Goal: Task Accomplishment & Management: Use online tool/utility

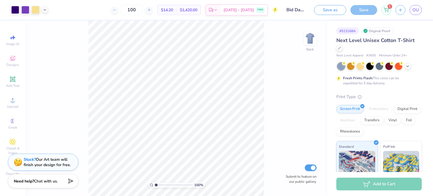
click at [14, 63] on span "Designs" at bounding box center [12, 65] width 12 height 5
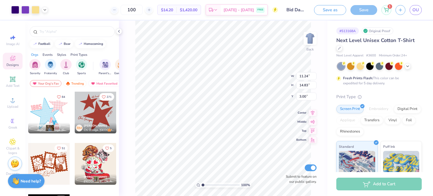
click at [131, 70] on div "100 % Back W 11.24 11.24 " H 14.83 14.83 " Y 3.00 3.00 " Center Middle Top Bott…" at bounding box center [223, 109] width 209 height 176
click at [14, 64] on span "Designs" at bounding box center [12, 65] width 12 height 5
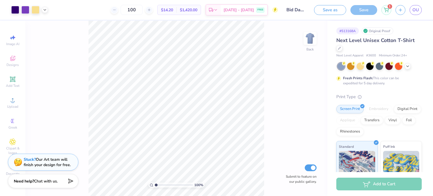
click at [46, 6] on div at bounding box center [29, 10] width 37 height 8
click at [45, 8] on icon at bounding box center [45, 10] width 5 height 5
click at [47, 23] on div at bounding box center [45, 24] width 8 height 8
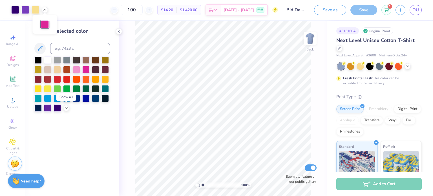
click at [67, 106] on icon at bounding box center [66, 108] width 5 height 5
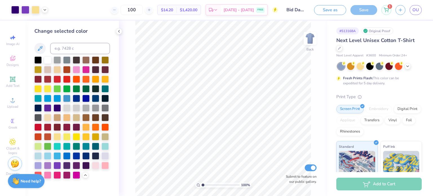
click at [38, 9] on div at bounding box center [36, 10] width 8 height 8
click at [44, 13] on div at bounding box center [29, 10] width 37 height 8
click at [47, 8] on div at bounding box center [45, 10] width 6 height 6
click at [45, 23] on div at bounding box center [45, 24] width 8 height 8
click at [79, 176] on div at bounding box center [76, 175] width 7 height 7
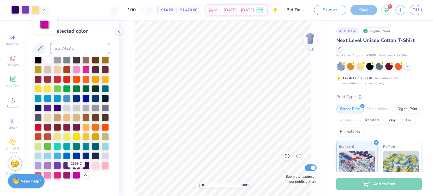
click at [78, 176] on div at bounding box center [76, 175] width 7 height 7
click at [77, 176] on div at bounding box center [76, 175] width 7 height 7
click at [85, 71] on div at bounding box center [85, 69] width 7 height 7
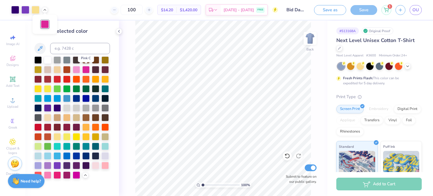
click at [86, 67] on div at bounding box center [85, 69] width 7 height 7
click at [78, 174] on div at bounding box center [76, 175] width 7 height 7
drag, startPoint x: 86, startPoint y: 71, endPoint x: 357, endPoint y: 12, distance: 277.8
click at [86, 70] on div at bounding box center [85, 69] width 7 height 7
click at [410, 63] on div at bounding box center [380, 66] width 84 height 7
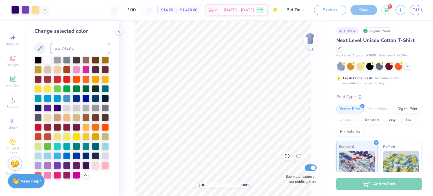
click at [409, 66] on icon at bounding box center [408, 66] width 5 height 5
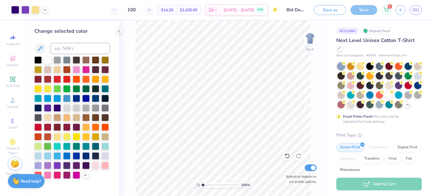
click at [24, 11] on div at bounding box center [25, 10] width 8 height 8
click at [15, 11] on div at bounding box center [15, 10] width 8 height 8
click at [57, 108] on div at bounding box center [57, 107] width 7 height 7
click at [47, 109] on div at bounding box center [47, 107] width 7 height 7
click at [55, 108] on div at bounding box center [57, 107] width 7 height 7
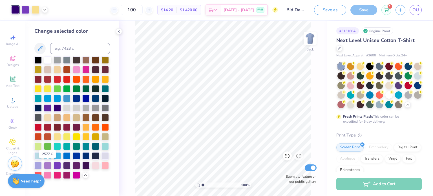
click at [47, 164] on div at bounding box center [47, 165] width 7 height 7
click at [58, 165] on div at bounding box center [57, 165] width 7 height 7
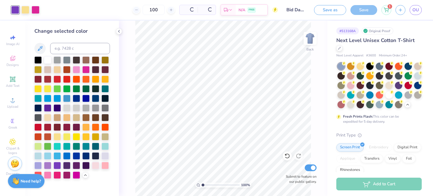
click at [50, 167] on div at bounding box center [47, 165] width 7 height 7
click at [288, 159] on icon at bounding box center [288, 156] width 6 height 6
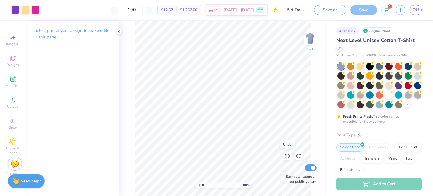
click at [288, 157] on icon at bounding box center [288, 156] width 6 height 6
click at [289, 157] on icon at bounding box center [287, 156] width 5 height 5
click at [12, 9] on div at bounding box center [15, 10] width 8 height 8
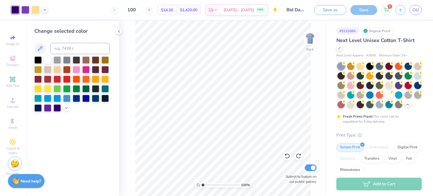
click at [67, 110] on div at bounding box center [66, 108] width 6 height 6
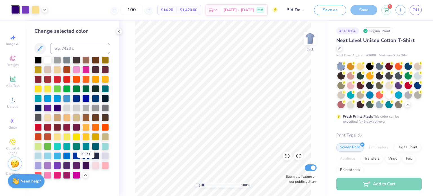
click at [86, 166] on div at bounding box center [85, 165] width 7 height 7
click at [87, 166] on div at bounding box center [85, 165] width 7 height 7
drag, startPoint x: 203, startPoint y: 185, endPoint x: 208, endPoint y: 185, distance: 5.4
click at [208, 185] on input "range" at bounding box center [221, 185] width 38 height 5
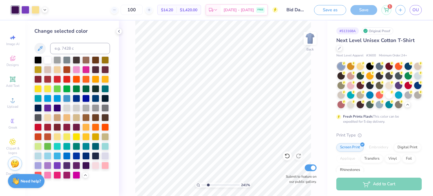
click at [75, 164] on div at bounding box center [76, 165] width 7 height 7
click at [65, 166] on div at bounding box center [66, 165] width 7 height 7
click at [86, 165] on div at bounding box center [85, 165] width 7 height 7
click at [49, 165] on div at bounding box center [47, 165] width 7 height 7
click at [42, 163] on div at bounding box center [37, 165] width 7 height 7
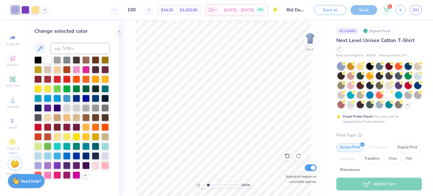
click at [49, 165] on div at bounding box center [47, 165] width 7 height 7
click at [58, 163] on div at bounding box center [57, 165] width 7 height 7
click at [290, 157] on icon at bounding box center [287, 156] width 5 height 5
click at [87, 168] on div at bounding box center [85, 165] width 7 height 7
click at [287, 156] on icon at bounding box center [288, 156] width 6 height 6
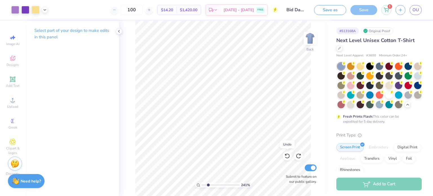
click at [287, 156] on icon at bounding box center [288, 156] width 6 height 6
click at [12, 12] on div at bounding box center [15, 10] width 8 height 8
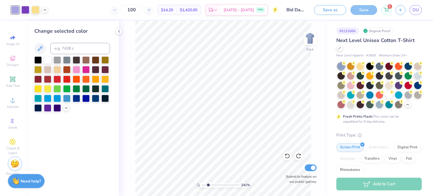
click at [66, 109] on icon at bounding box center [66, 108] width 5 height 5
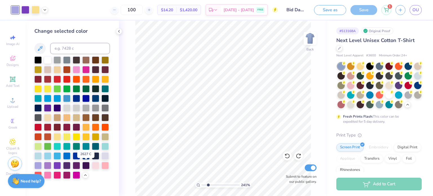
click at [88, 168] on div at bounding box center [85, 165] width 7 height 7
click at [73, 168] on div at bounding box center [76, 165] width 7 height 7
click at [69, 166] on div at bounding box center [66, 165] width 7 height 7
click at [60, 109] on div at bounding box center [57, 107] width 7 height 7
click at [47, 110] on div at bounding box center [47, 107] width 7 height 7
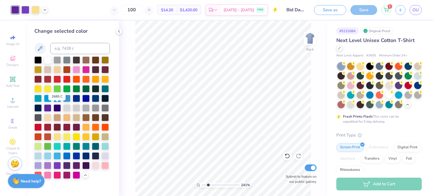
click at [55, 109] on div at bounding box center [57, 107] width 7 height 7
click at [85, 165] on div at bounding box center [85, 165] width 7 height 7
click at [60, 107] on div at bounding box center [57, 107] width 7 height 7
click at [84, 165] on div at bounding box center [85, 165] width 7 height 7
click at [36, 110] on div at bounding box center [37, 107] width 7 height 7
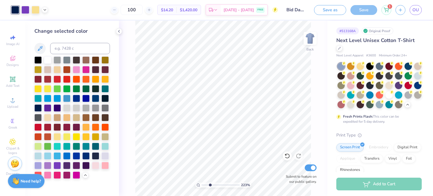
drag, startPoint x: 203, startPoint y: 185, endPoint x: 210, endPoint y: 185, distance: 7.1
type input "2.94"
click at [210, 185] on input "range" at bounding box center [221, 185] width 38 height 5
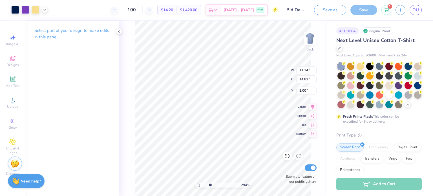
type input "5.84"
click at [13, 7] on div at bounding box center [15, 10] width 8 height 8
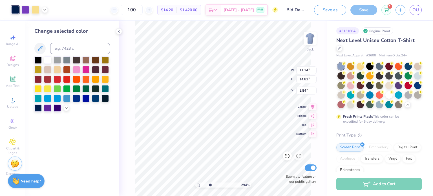
click at [67, 109] on icon at bounding box center [66, 108] width 5 height 5
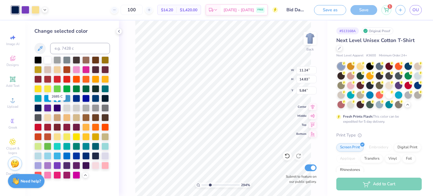
click at [58, 108] on div at bounding box center [57, 107] width 7 height 7
click at [67, 165] on div at bounding box center [66, 165] width 7 height 7
click at [56, 108] on div at bounding box center [57, 107] width 7 height 7
click at [56, 109] on div at bounding box center [57, 107] width 7 height 7
click at [68, 165] on div at bounding box center [66, 165] width 7 height 7
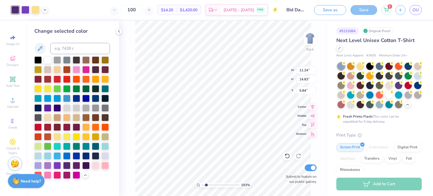
drag, startPoint x: 211, startPoint y: 185, endPoint x: 104, endPoint y: 164, distance: 108.5
click at [206, 185] on input "range" at bounding box center [221, 185] width 38 height 5
click at [58, 106] on div at bounding box center [57, 107] width 7 height 7
click at [68, 166] on div at bounding box center [66, 165] width 7 height 7
click at [56, 110] on div at bounding box center [57, 107] width 7 height 7
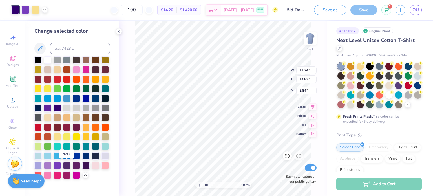
click at [69, 166] on div at bounding box center [66, 165] width 7 height 7
click at [54, 107] on div at bounding box center [57, 107] width 7 height 7
click at [88, 165] on div at bounding box center [85, 165] width 7 height 7
click at [55, 107] on div at bounding box center [57, 107] width 7 height 7
click at [56, 110] on div at bounding box center [57, 107] width 7 height 7
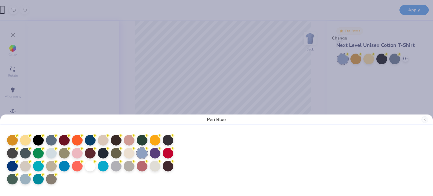
type input "1"
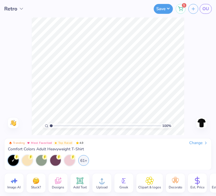
click at [202, 6] on link "OU" at bounding box center [206, 9] width 12 height 10
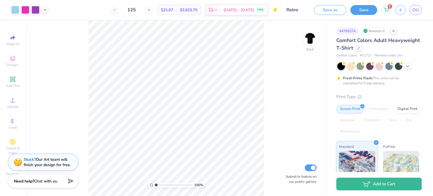
click at [415, 14] on link "OU" at bounding box center [416, 10] width 12 height 10
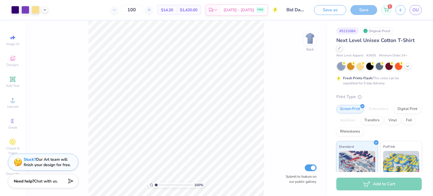
click at [27, 9] on div at bounding box center [25, 10] width 8 height 8
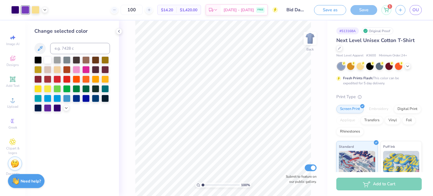
click at [15, 11] on div at bounding box center [15, 10] width 8 height 8
click at [38, 60] on div at bounding box center [37, 59] width 7 height 7
click at [286, 153] on icon at bounding box center [288, 156] width 6 height 6
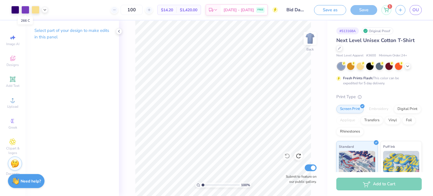
click at [26, 10] on div at bounding box center [25, 10] width 8 height 8
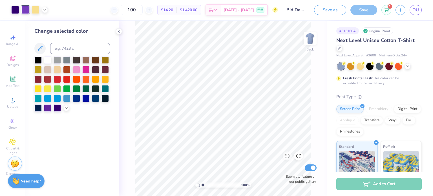
click at [66, 108] on icon at bounding box center [66, 108] width 5 height 5
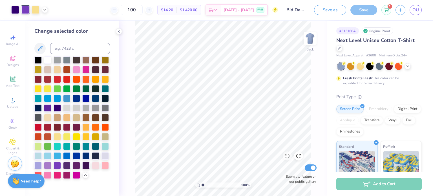
click at [54, 107] on div at bounding box center [57, 107] width 7 height 7
click at [47, 108] on div at bounding box center [47, 107] width 7 height 7
click at [285, 155] on icon at bounding box center [288, 156] width 6 height 6
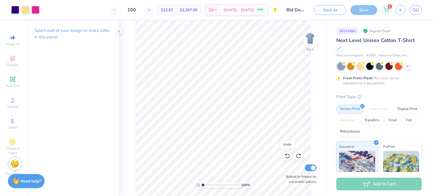
click at [285, 155] on icon at bounding box center [288, 156] width 6 height 6
click at [17, 13] on div at bounding box center [15, 10] width 8 height 8
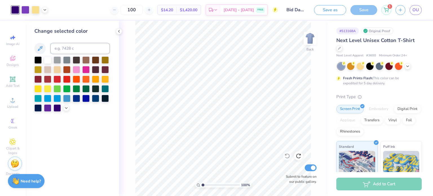
click at [26, 12] on div at bounding box center [25, 10] width 8 height 8
click at [47, 62] on div at bounding box center [47, 59] width 7 height 7
click at [284, 157] on div at bounding box center [287, 156] width 9 height 9
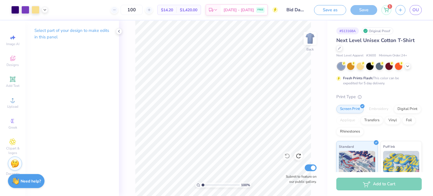
click at [46, 7] on div at bounding box center [29, 10] width 37 height 8
click at [46, 9] on icon at bounding box center [45, 10] width 5 height 5
click at [45, 25] on div at bounding box center [45, 24] width 8 height 8
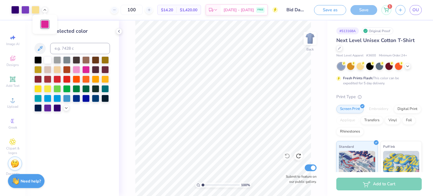
click at [64, 109] on icon at bounding box center [66, 108] width 5 height 5
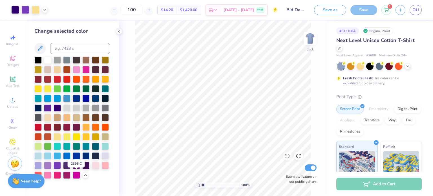
click at [78, 174] on div at bounding box center [76, 175] width 7 height 7
click at [84, 70] on div at bounding box center [85, 69] width 7 height 7
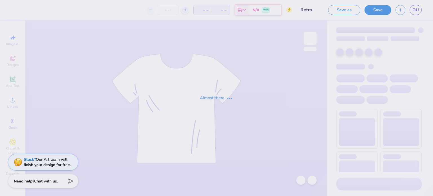
type input "125"
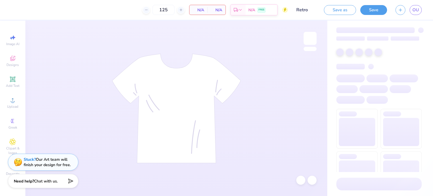
click at [419, 9] on link "OU" at bounding box center [416, 10] width 12 height 10
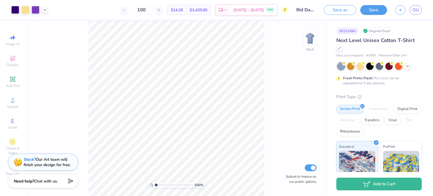
click at [43, 12] on div at bounding box center [45, 10] width 6 height 6
click at [47, 23] on div at bounding box center [45, 24] width 8 height 8
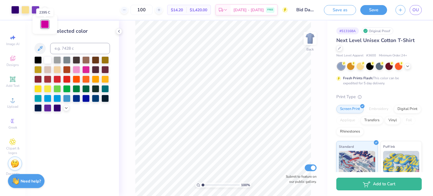
click at [47, 22] on div at bounding box center [45, 24] width 8 height 8
click at [83, 10] on div "100 $14.20 Per Item $1,420.00 Total Est. Delivery Sep 10 - 13 FREE" at bounding box center [170, 10] width 236 height 20
drag, startPoint x: 203, startPoint y: 184, endPoint x: 216, endPoint y: 182, distance: 12.9
click at [216, 183] on input "range" at bounding box center [221, 185] width 38 height 5
click at [27, 7] on div at bounding box center [25, 10] width 8 height 8
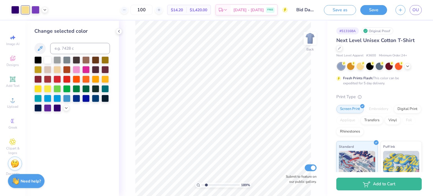
click at [32, 9] on div at bounding box center [36, 10] width 8 height 8
click at [17, 11] on div at bounding box center [15, 10] width 8 height 8
click at [43, 11] on icon at bounding box center [45, 10] width 5 height 5
type input "1.53761425564653"
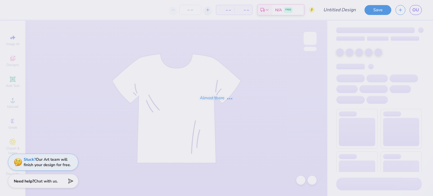
type input "paused my game"
type input "12"
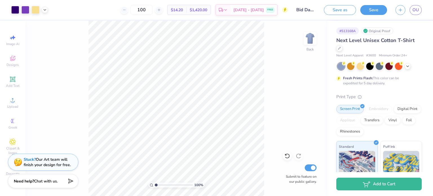
click at [25, 14] on div at bounding box center [25, 10] width 8 height 8
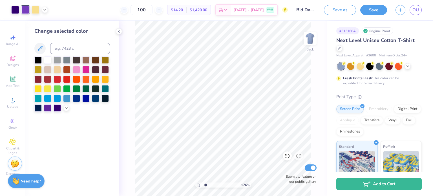
click at [66, 108] on icon at bounding box center [66, 108] width 5 height 5
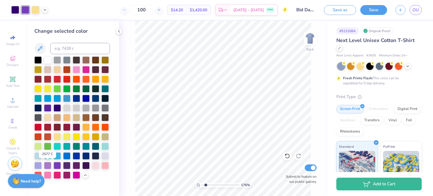
click at [46, 164] on div at bounding box center [47, 165] width 7 height 7
click at [285, 155] on icon at bounding box center [288, 156] width 6 height 6
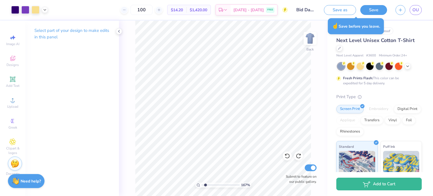
type input "1.65984161930862"
click at [417, 11] on span "OU" at bounding box center [416, 10] width 6 height 6
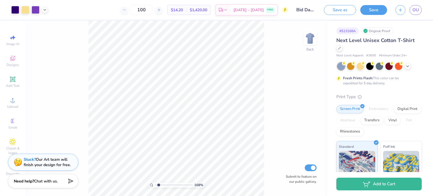
type input "1.68166806687043"
